Goal: Task Accomplishment & Management: Manage account settings

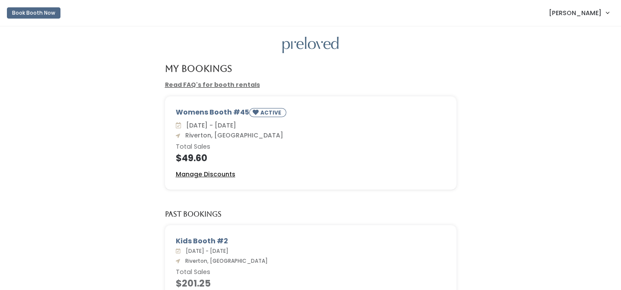
click at [224, 172] on u "Manage Discounts" at bounding box center [206, 174] width 60 height 9
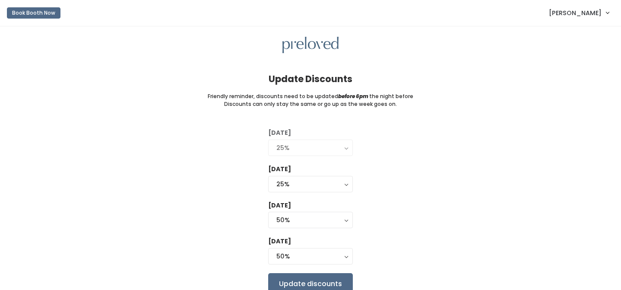
scroll to position [9, 0]
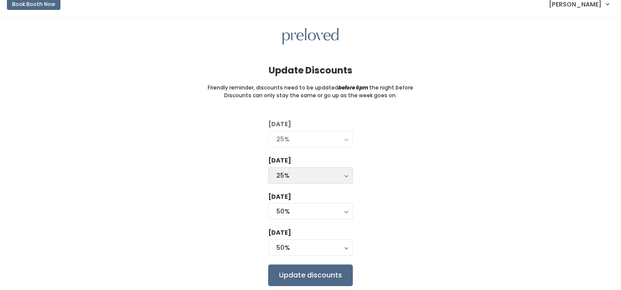
click at [326, 170] on div "25%" at bounding box center [310, 174] width 68 height 9
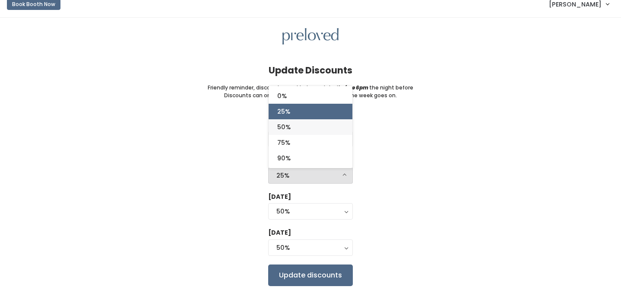
click at [303, 124] on link "50%" at bounding box center [310, 127] width 84 height 16
select select "50%"
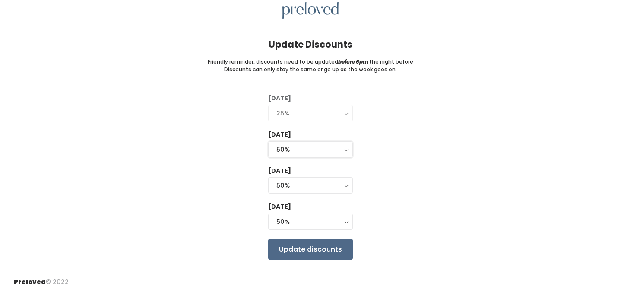
scroll to position [34, 0]
click at [324, 249] on input "Update discounts" at bounding box center [310, 250] width 85 height 22
